Goal: Task Accomplishment & Management: Use online tool/utility

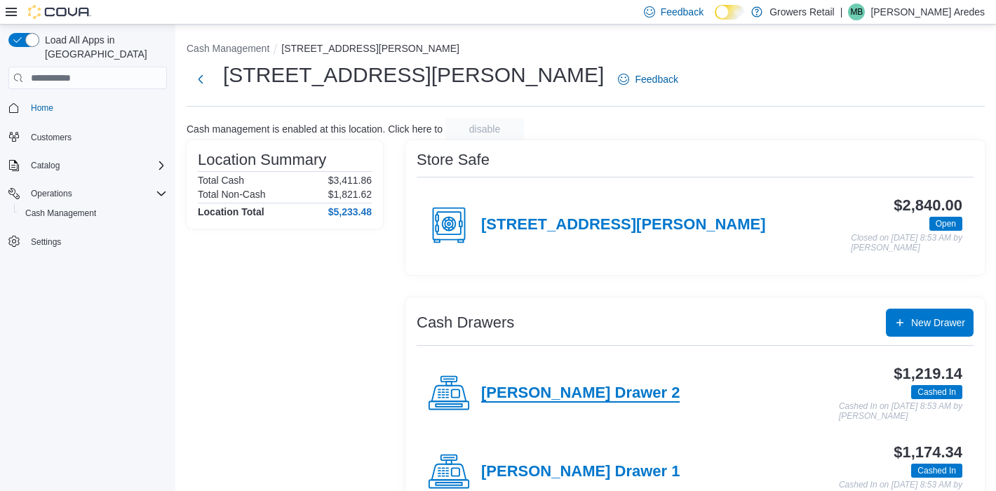
click at [497, 400] on h4 "[PERSON_NAME] Drawer 2" at bounding box center [580, 393] width 199 height 18
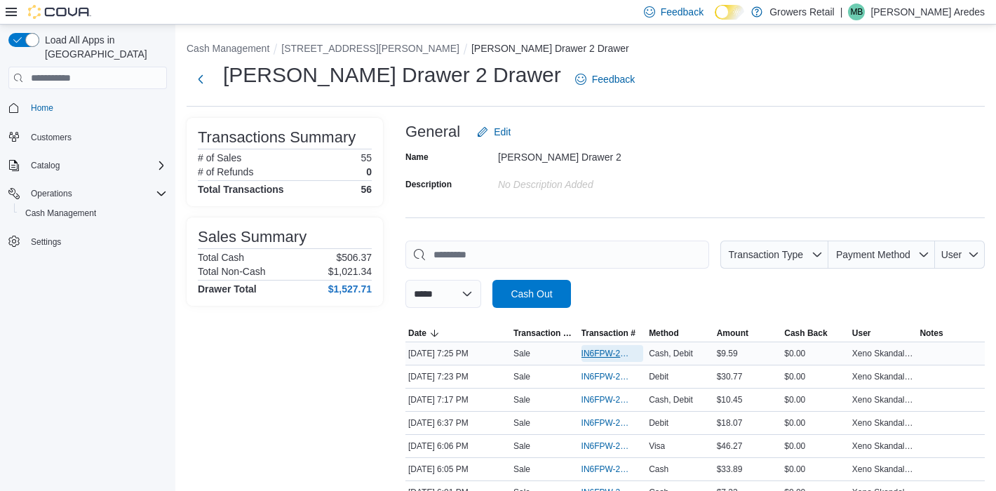
click at [603, 355] on span "IN6FPW-2066605" at bounding box center [606, 353] width 48 height 11
click at [612, 358] on span "IN6FPW-2066605" at bounding box center [606, 353] width 48 height 11
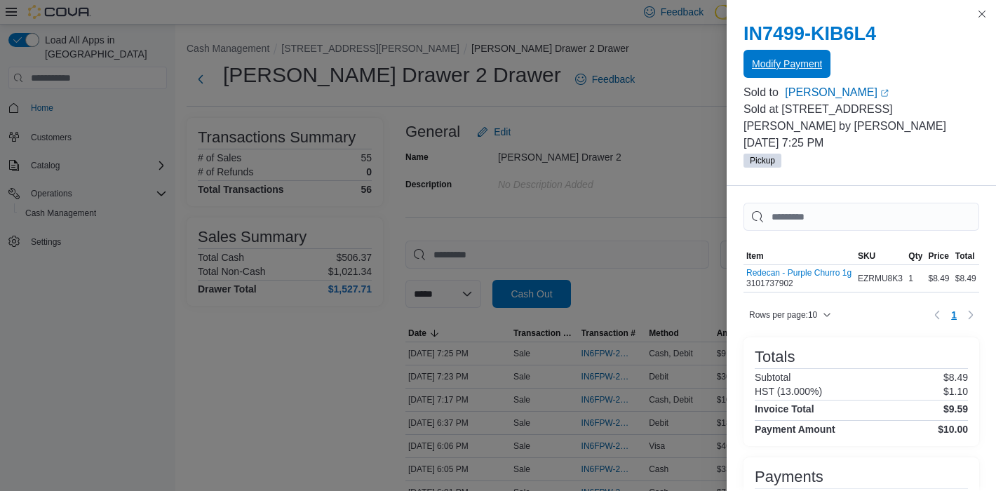
click at [800, 69] on span "Modify Payment" at bounding box center [787, 64] width 70 height 14
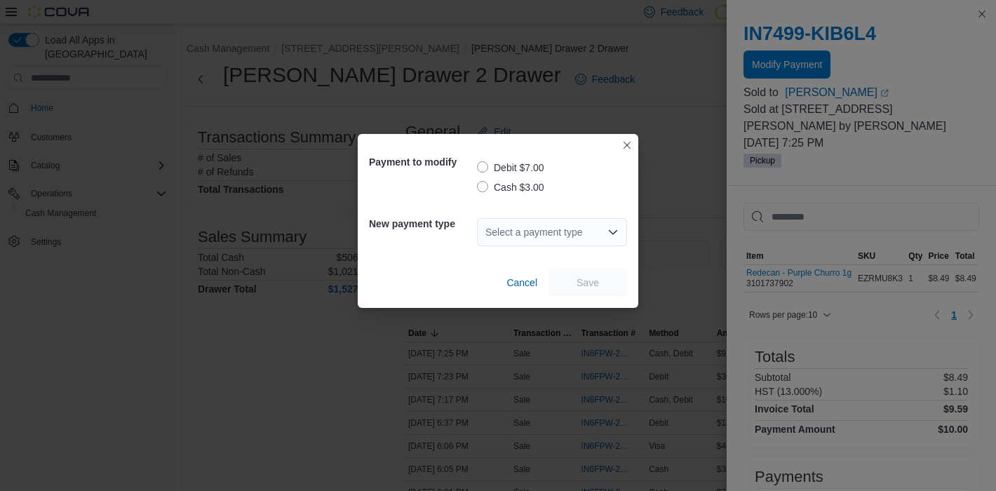
click at [490, 164] on label "Debit $7.00" at bounding box center [510, 167] width 67 height 17
click at [562, 230] on div "Select a payment type" at bounding box center [552, 232] width 150 height 28
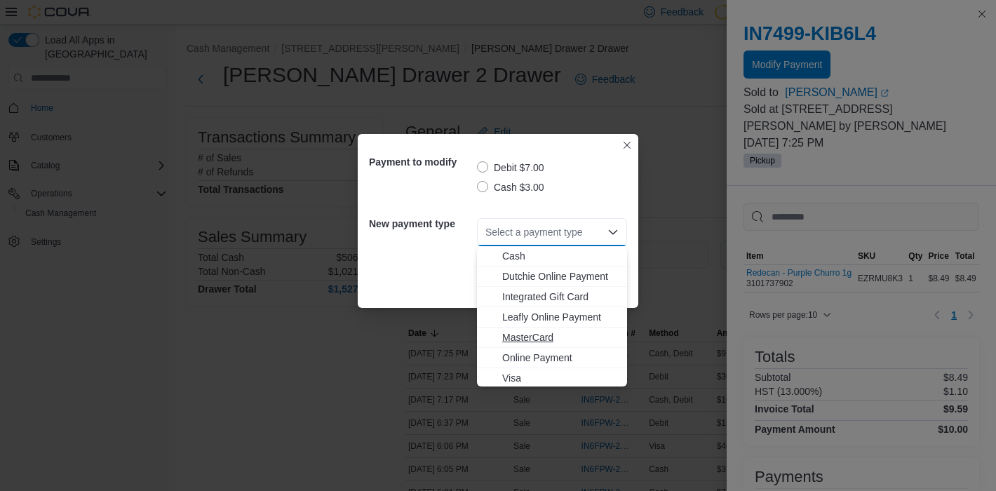
click at [528, 342] on span "MasterCard" at bounding box center [560, 337] width 116 height 14
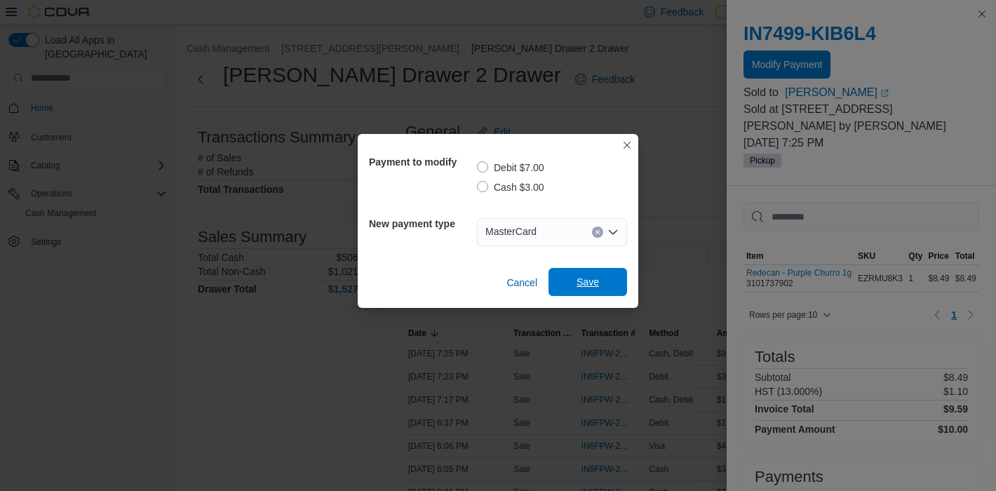
click at [588, 279] on span "Save" at bounding box center [588, 282] width 22 height 14
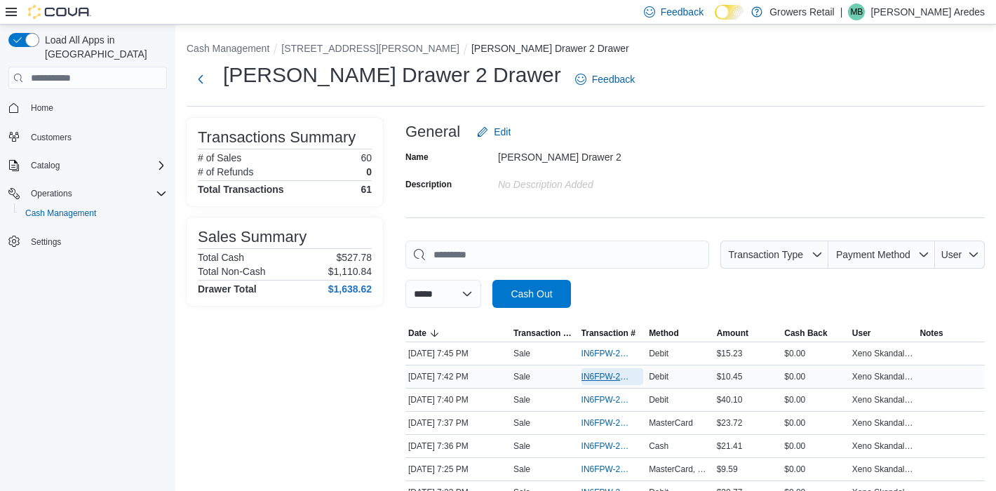
click at [600, 373] on span "IN6FPW-2066629" at bounding box center [606, 376] width 48 height 11
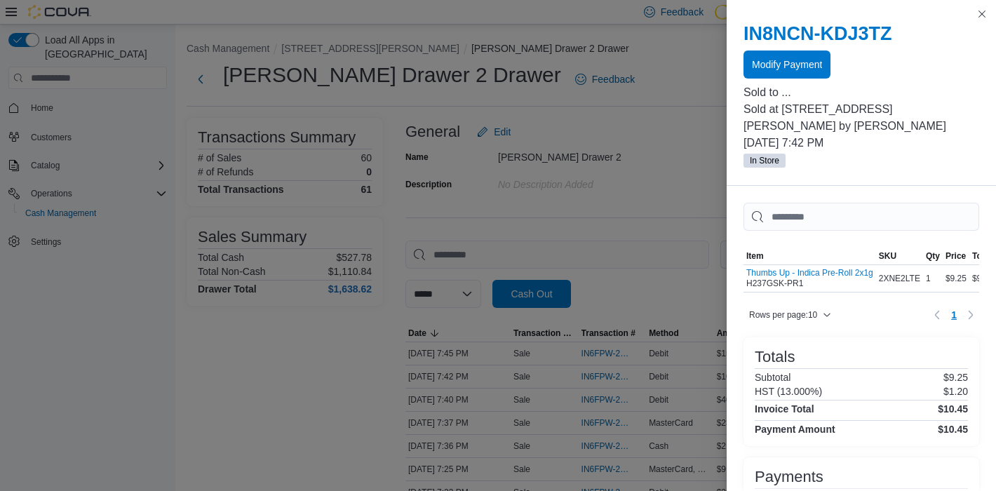
click at [797, 81] on div at bounding box center [862, 82] width 236 height 6
click at [795, 72] on span "Modify Payment" at bounding box center [787, 64] width 70 height 28
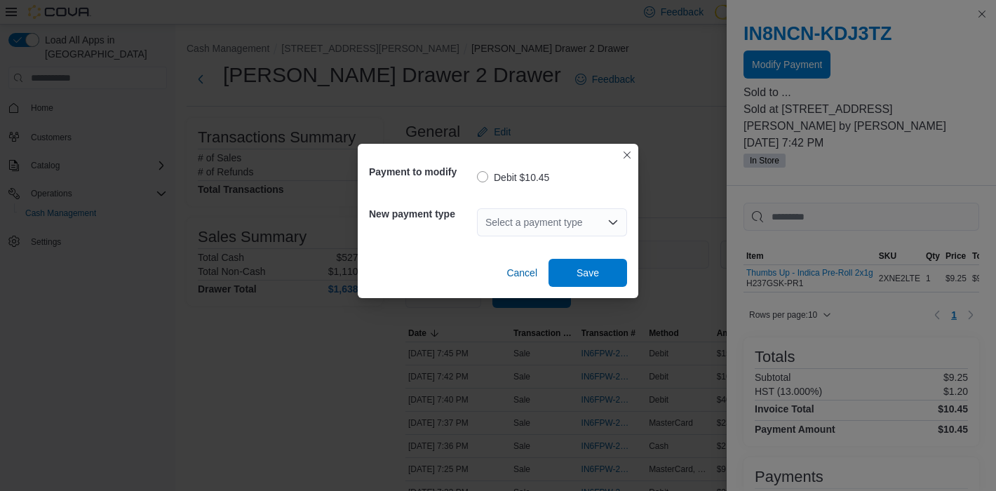
click at [583, 220] on div "Select a payment type" at bounding box center [552, 222] width 150 height 28
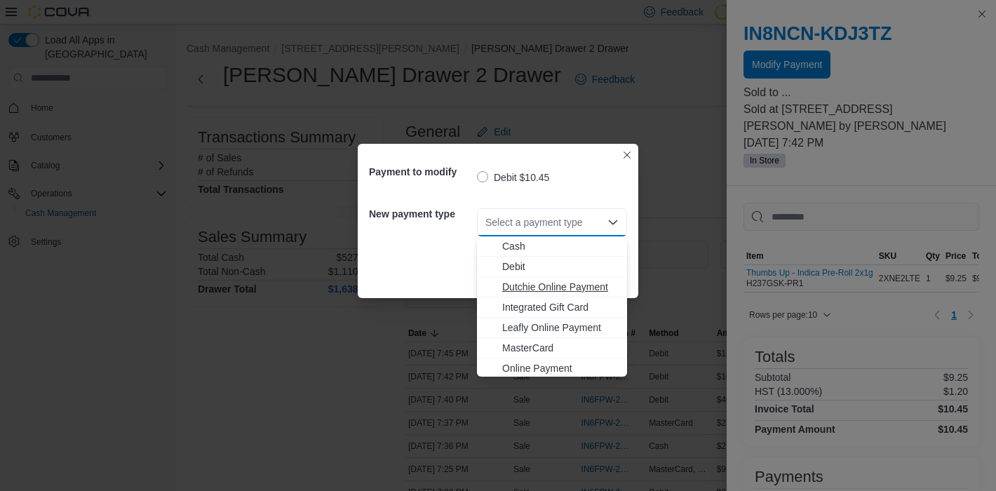
scroll to position [22, 0]
click at [516, 364] on span "Visa" at bounding box center [560, 366] width 116 height 14
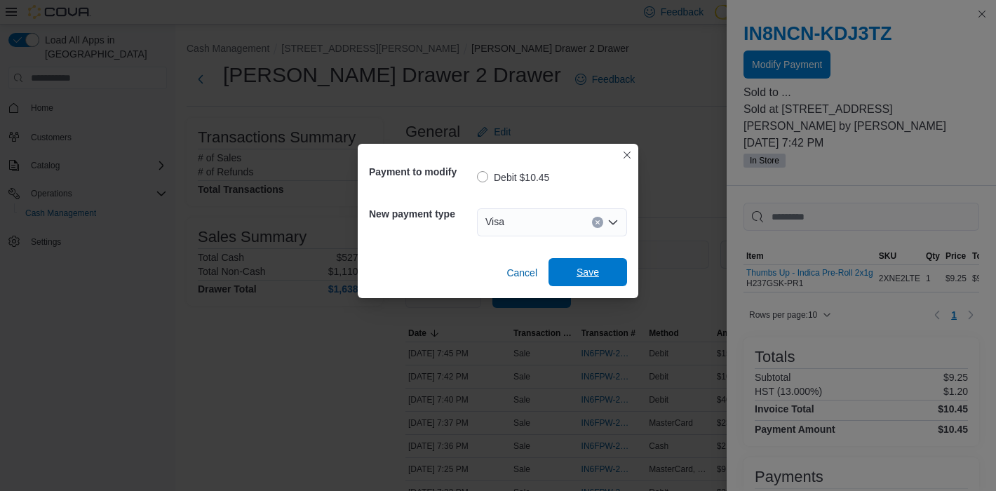
click at [577, 271] on span "Save" at bounding box center [588, 272] width 22 height 14
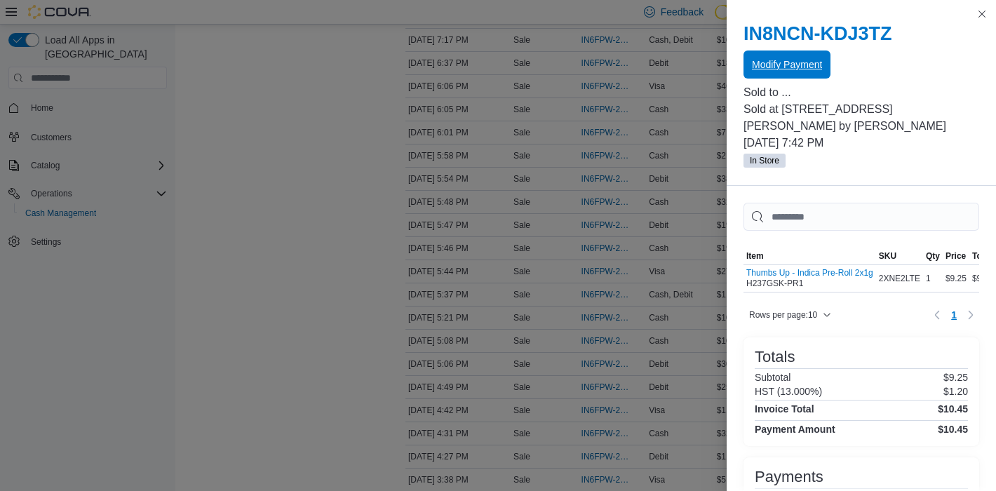
scroll to position [100, 0]
